Goal: Task Accomplishment & Management: Use online tool/utility

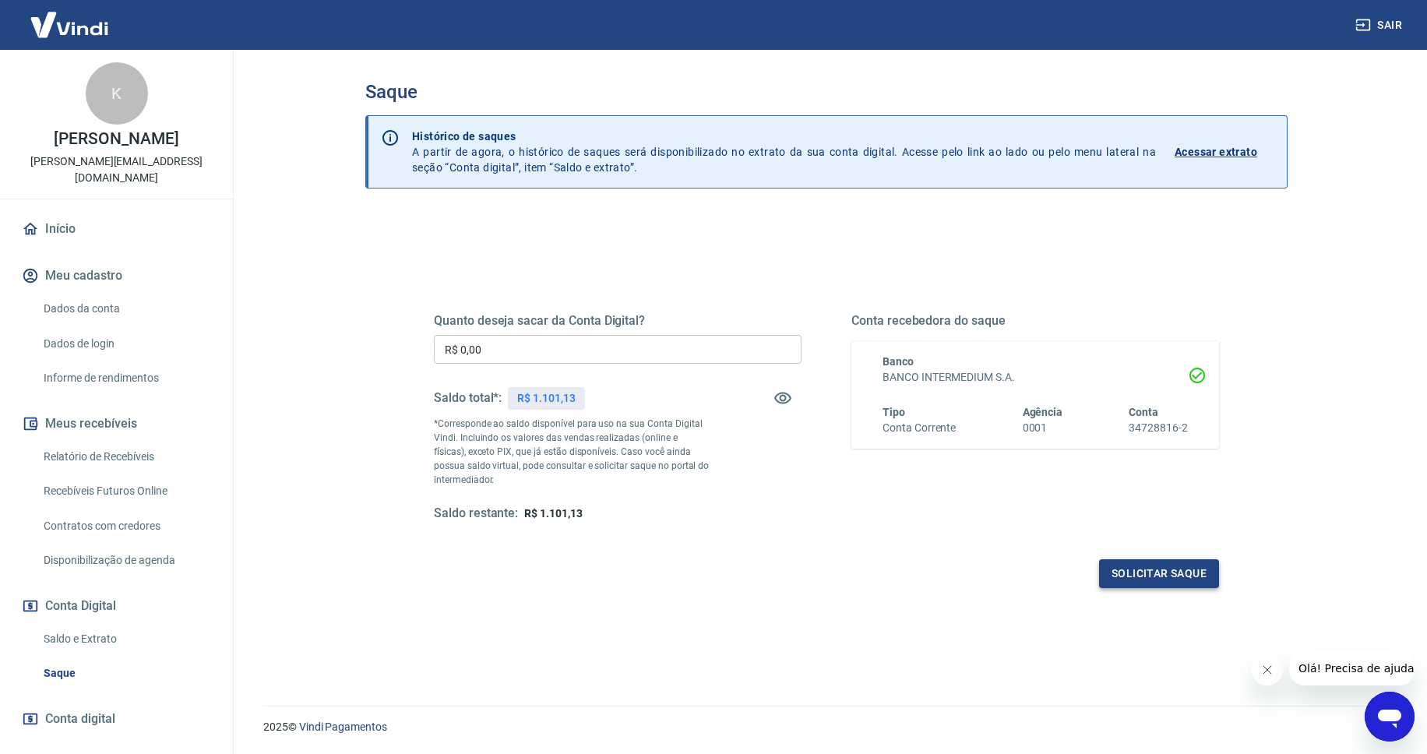
click at [1177, 569] on button "Solicitar saque" at bounding box center [1159, 573] width 120 height 29
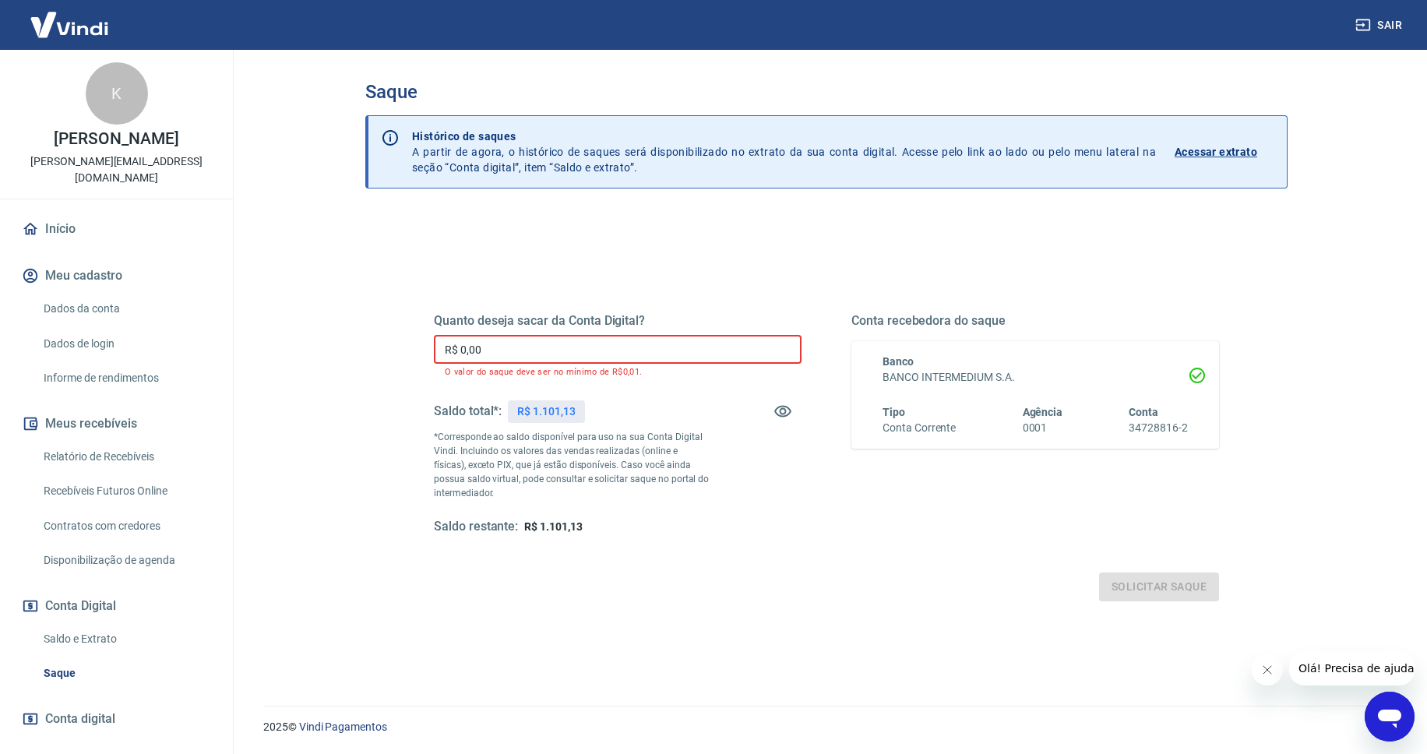
click at [662, 353] on input "R$ 0,00" at bounding box center [618, 349] width 368 height 29
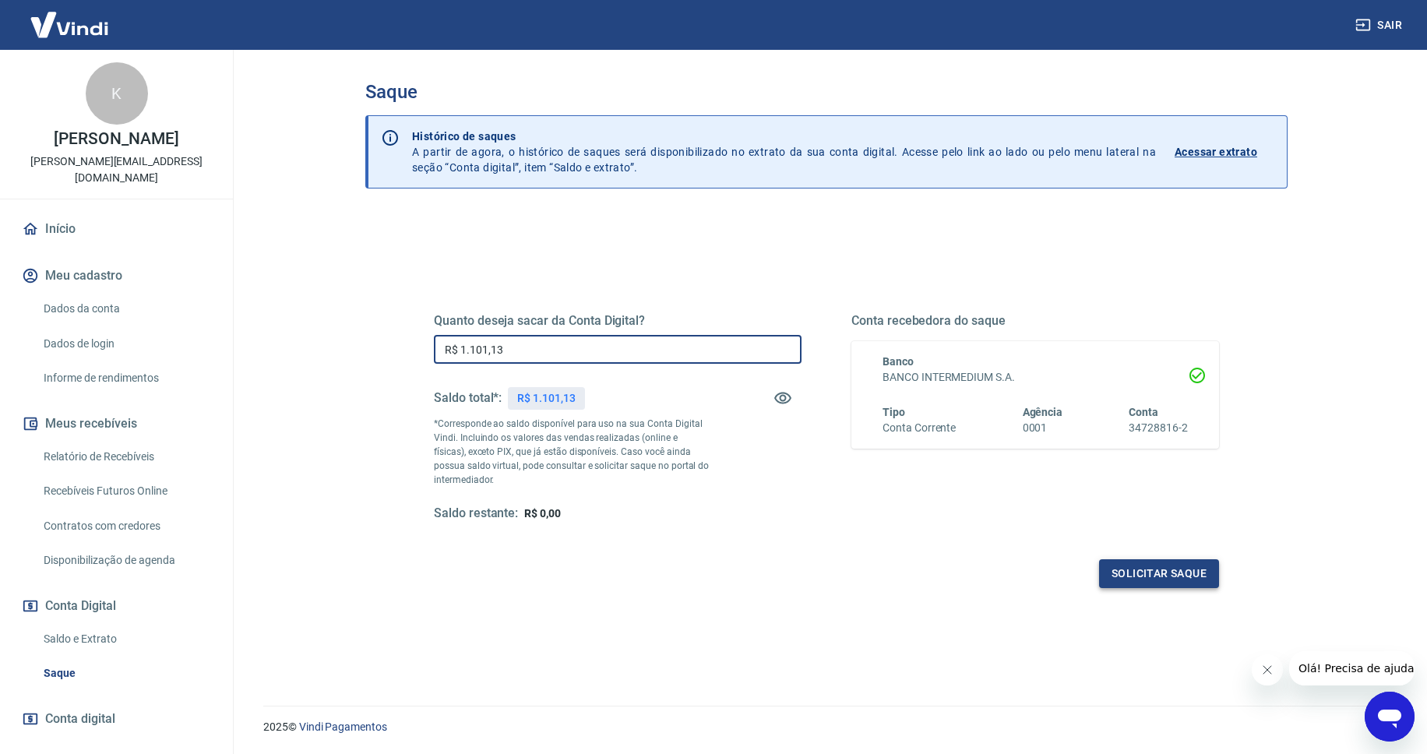
type input "R$ 1.101,13"
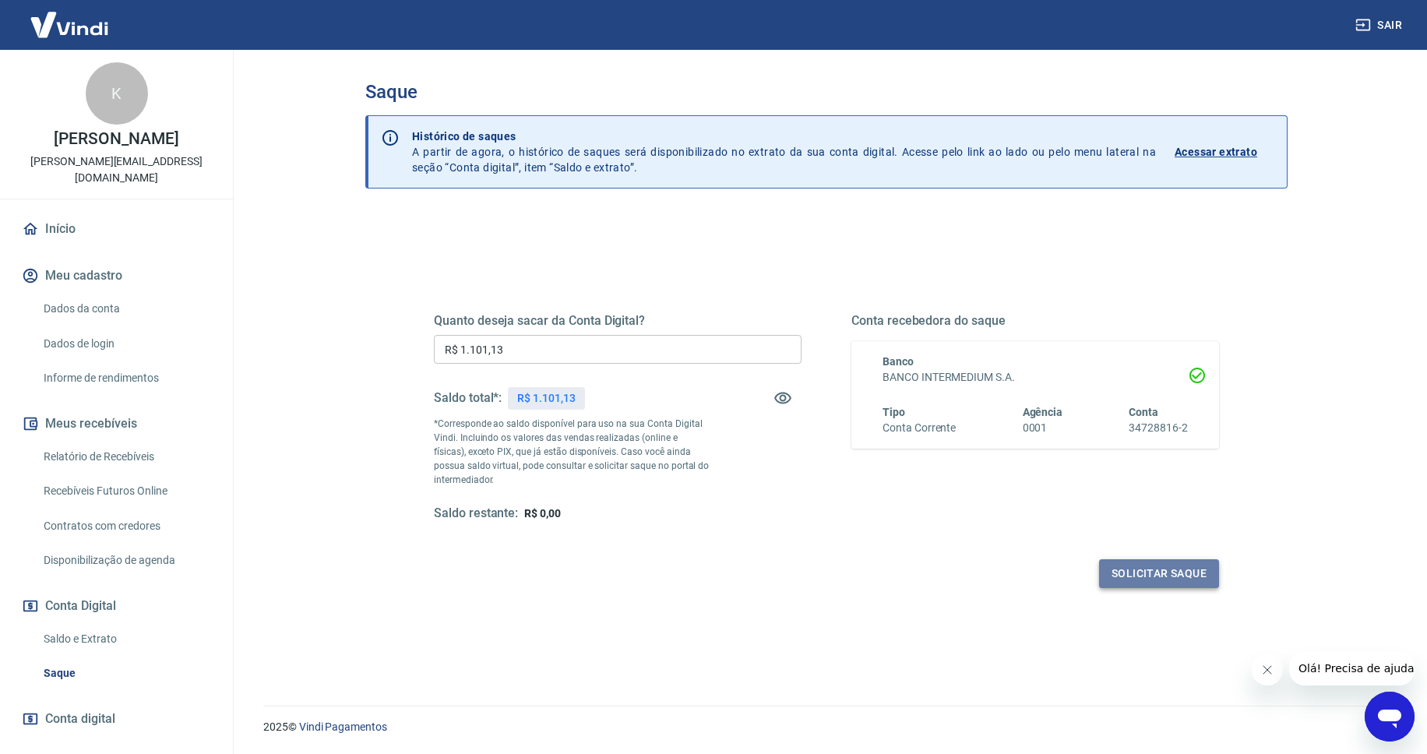
click at [1158, 580] on button "Solicitar saque" at bounding box center [1159, 573] width 120 height 29
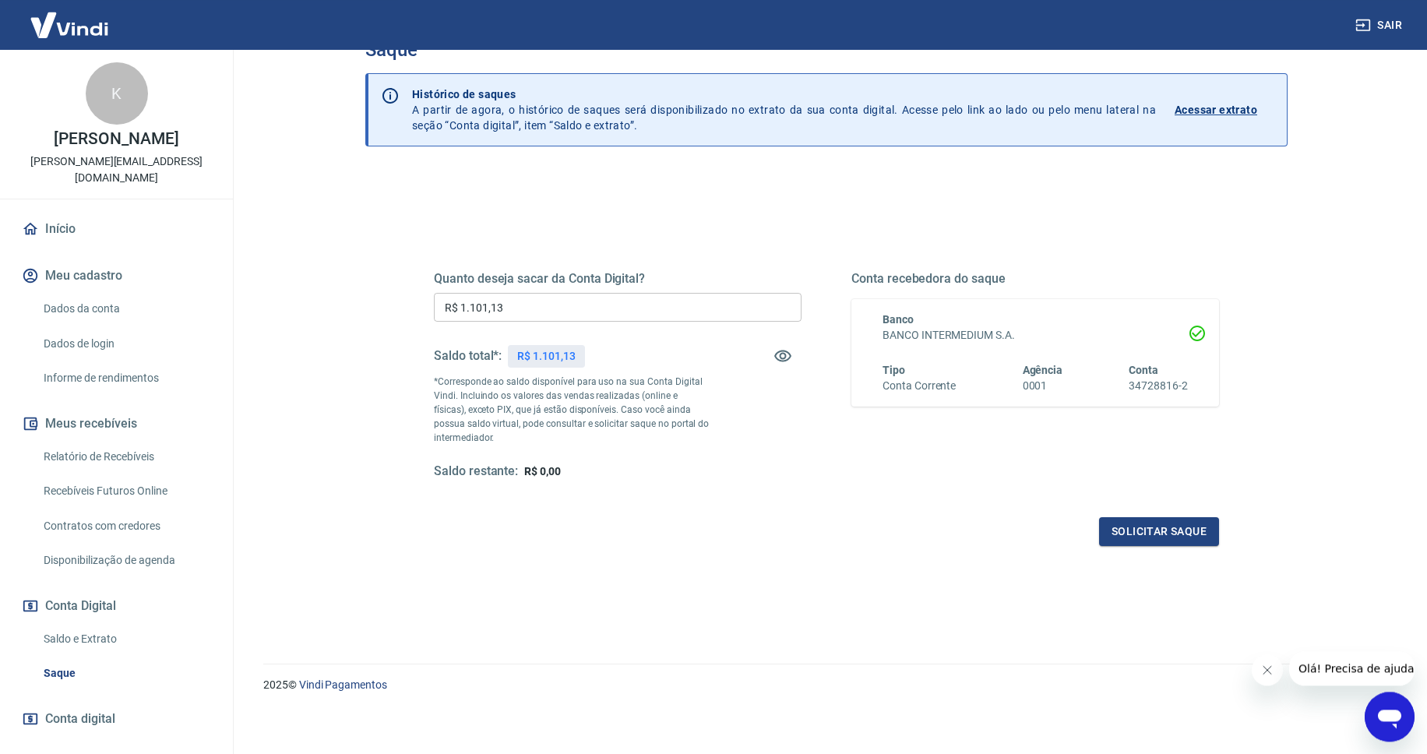
scroll to position [47, 0]
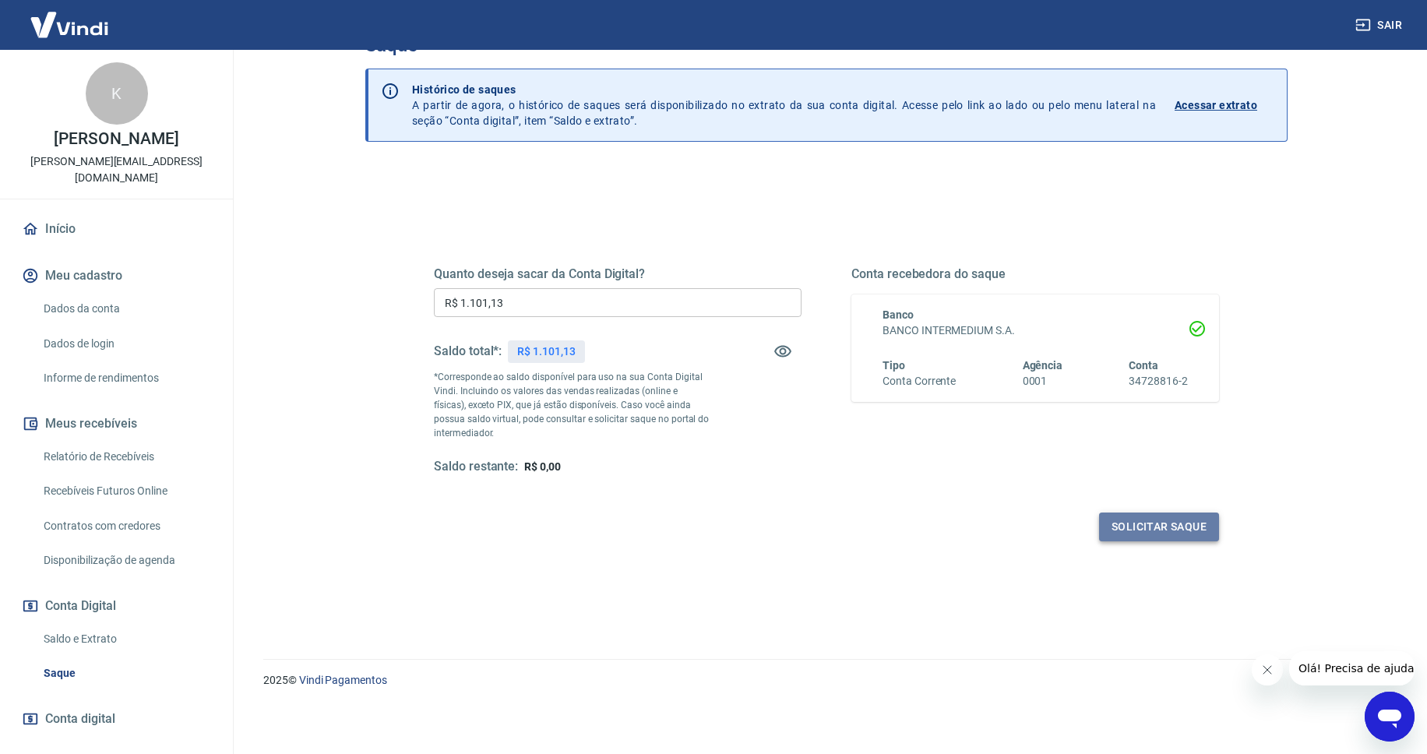
click at [1166, 527] on button "Solicitar saque" at bounding box center [1159, 527] width 120 height 29
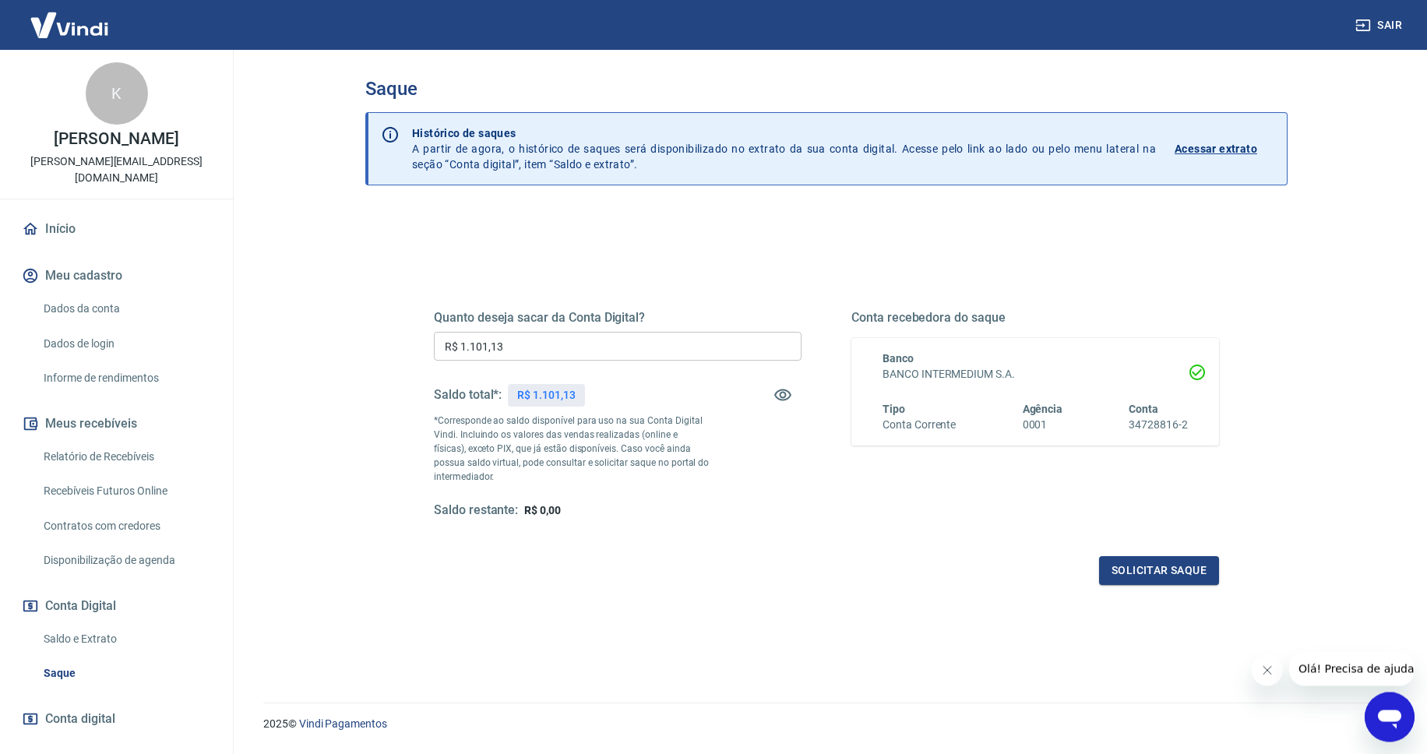
scroll to position [0, 0]
click at [574, 349] on input "R$ 1.101,13" at bounding box center [618, 349] width 368 height 29
click at [1158, 582] on button "Solicitar saque" at bounding box center [1159, 573] width 120 height 29
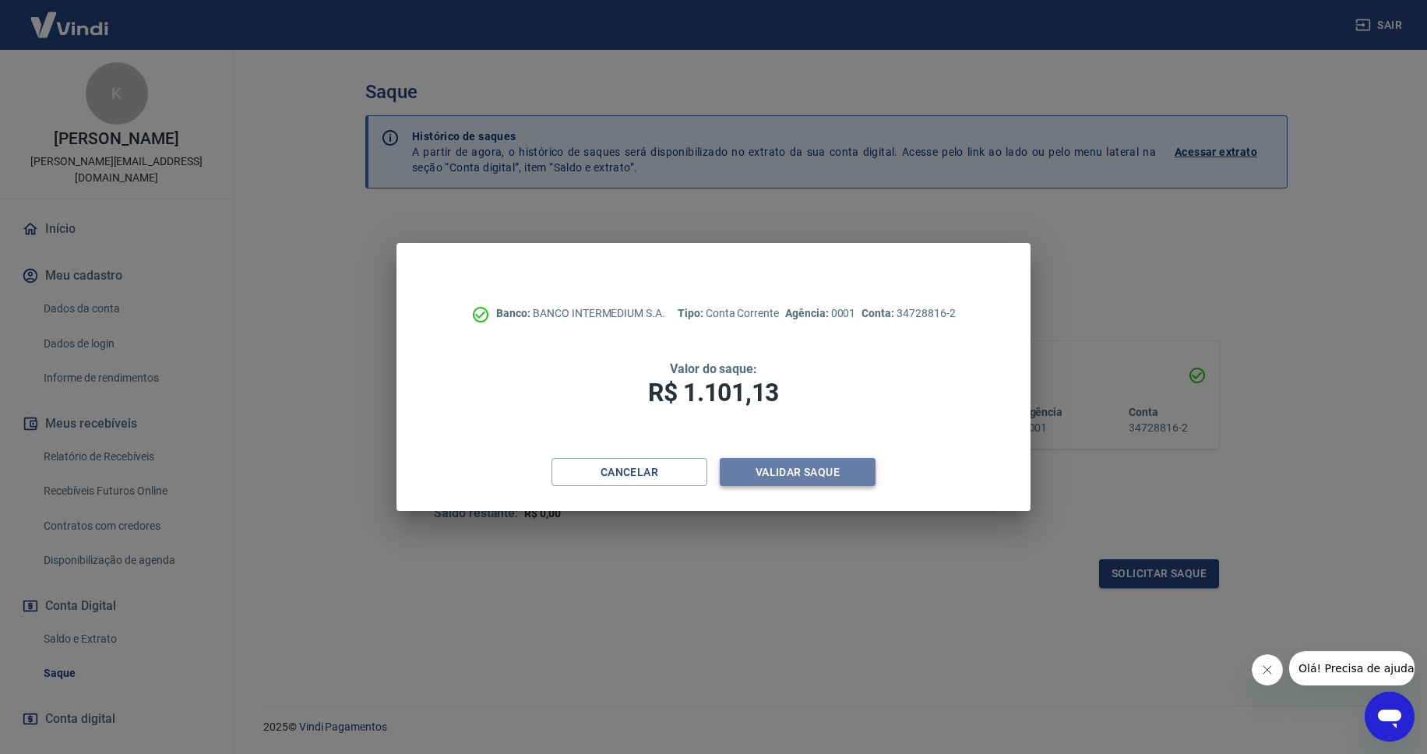
click at [825, 467] on button "Validar saque" at bounding box center [798, 472] width 156 height 29
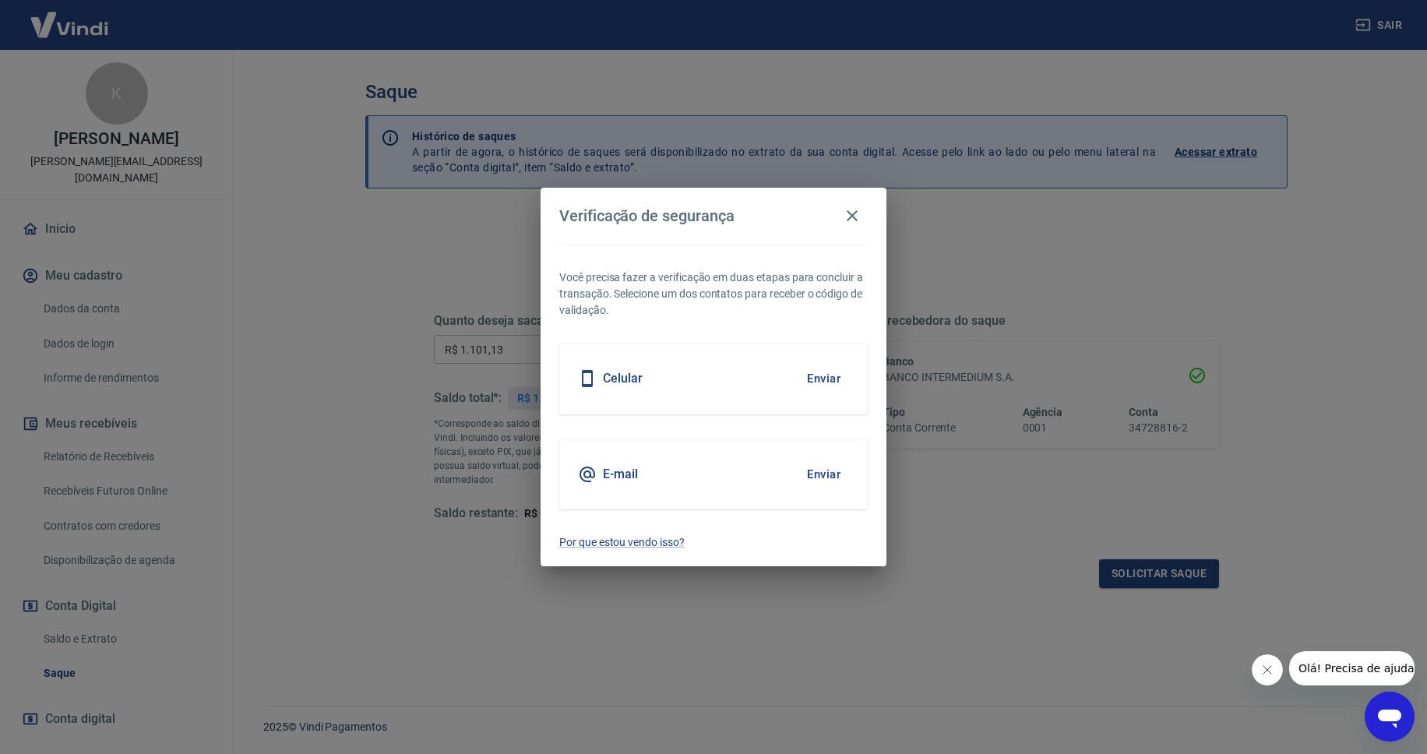
click at [829, 383] on button "Enviar" at bounding box center [824, 378] width 51 height 33
click at [819, 379] on button "Enviar" at bounding box center [824, 378] width 51 height 33
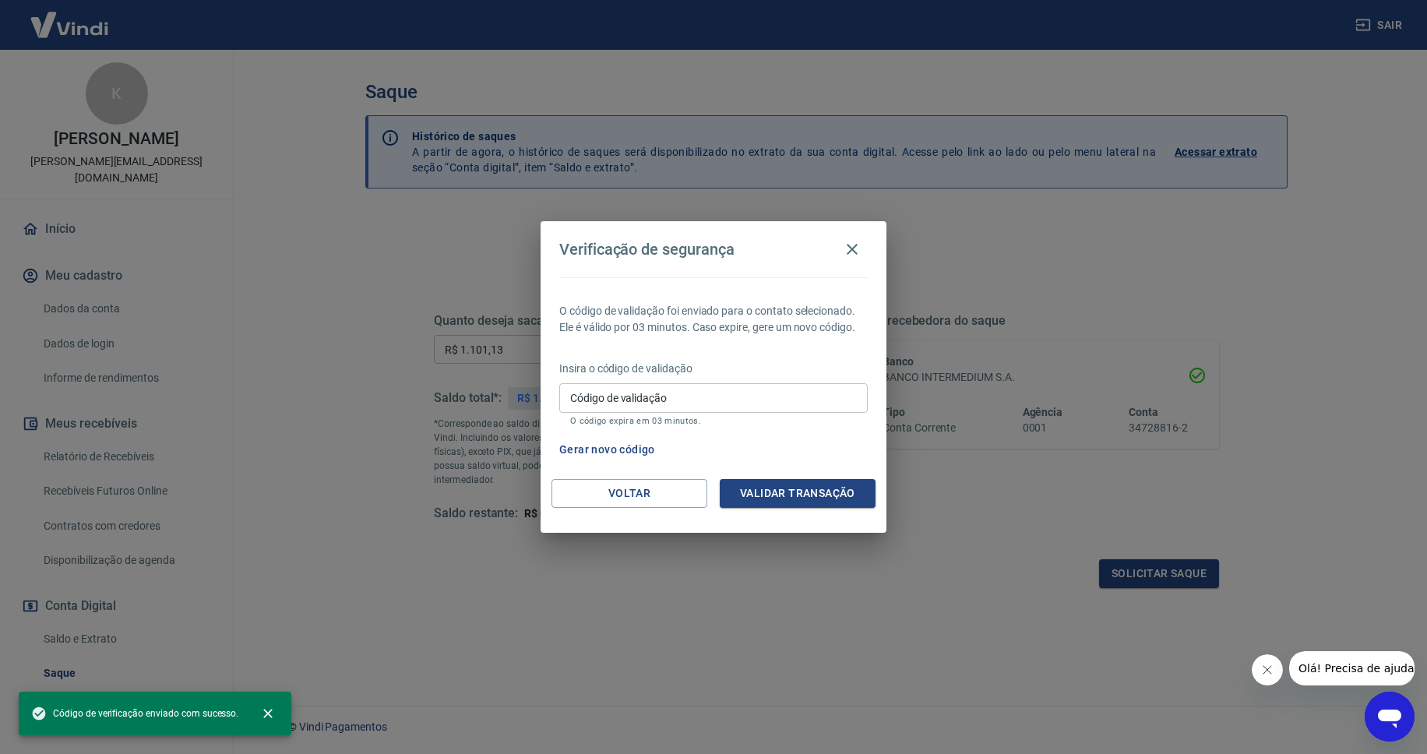
click at [799, 408] on input "Código de validação" at bounding box center [713, 397] width 309 height 29
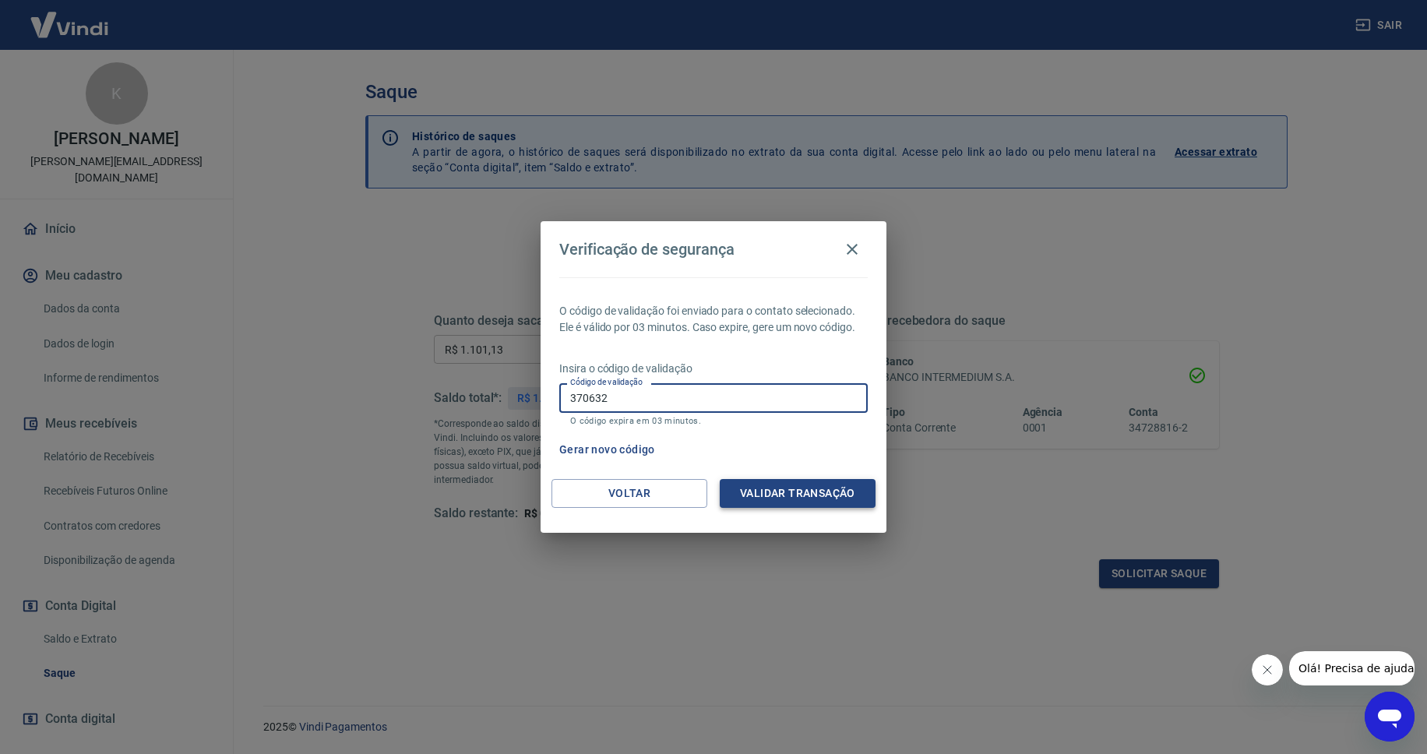
type input "370632"
click at [729, 482] on button "Validar transação" at bounding box center [798, 493] width 156 height 29
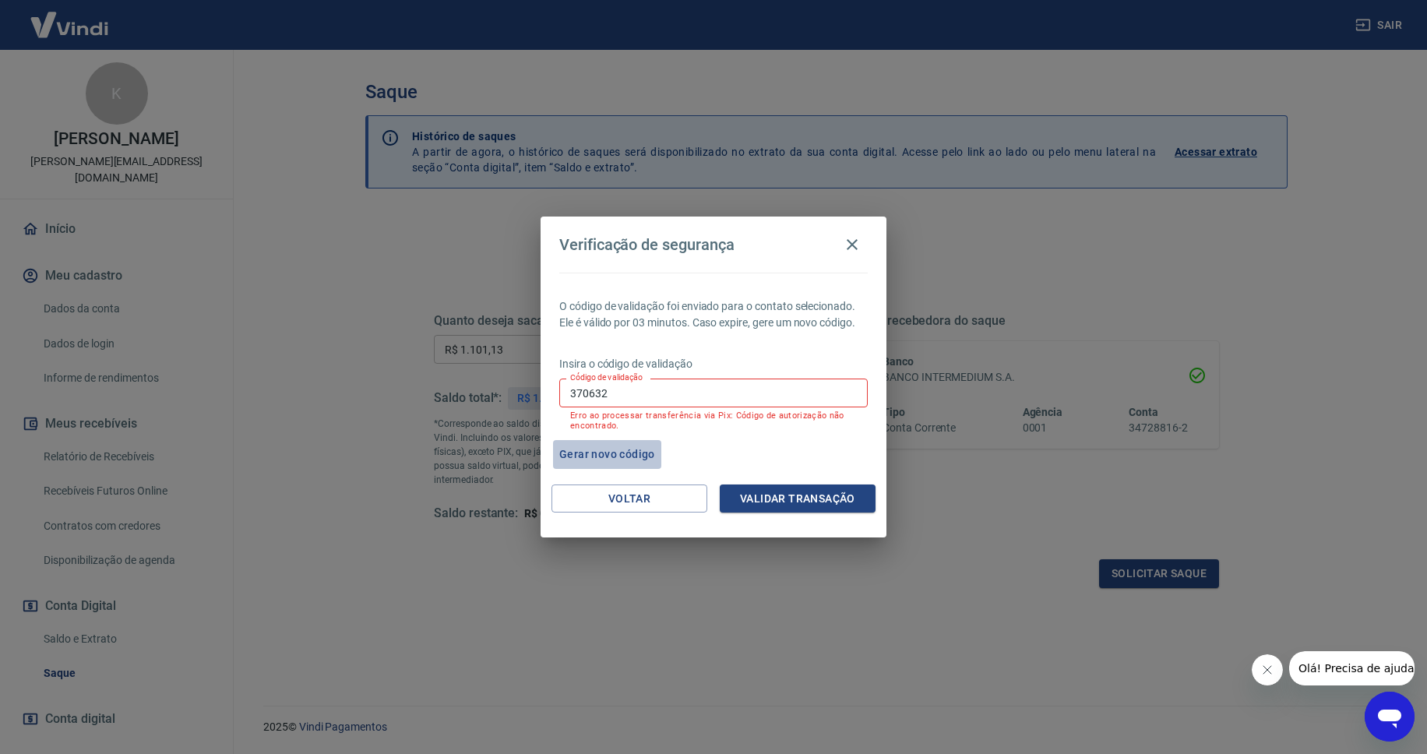
click at [623, 452] on button "Gerar novo código" at bounding box center [607, 454] width 108 height 29
click at [633, 391] on input "370632" at bounding box center [713, 393] width 309 height 29
click at [618, 506] on button "Voltar" at bounding box center [630, 499] width 156 height 29
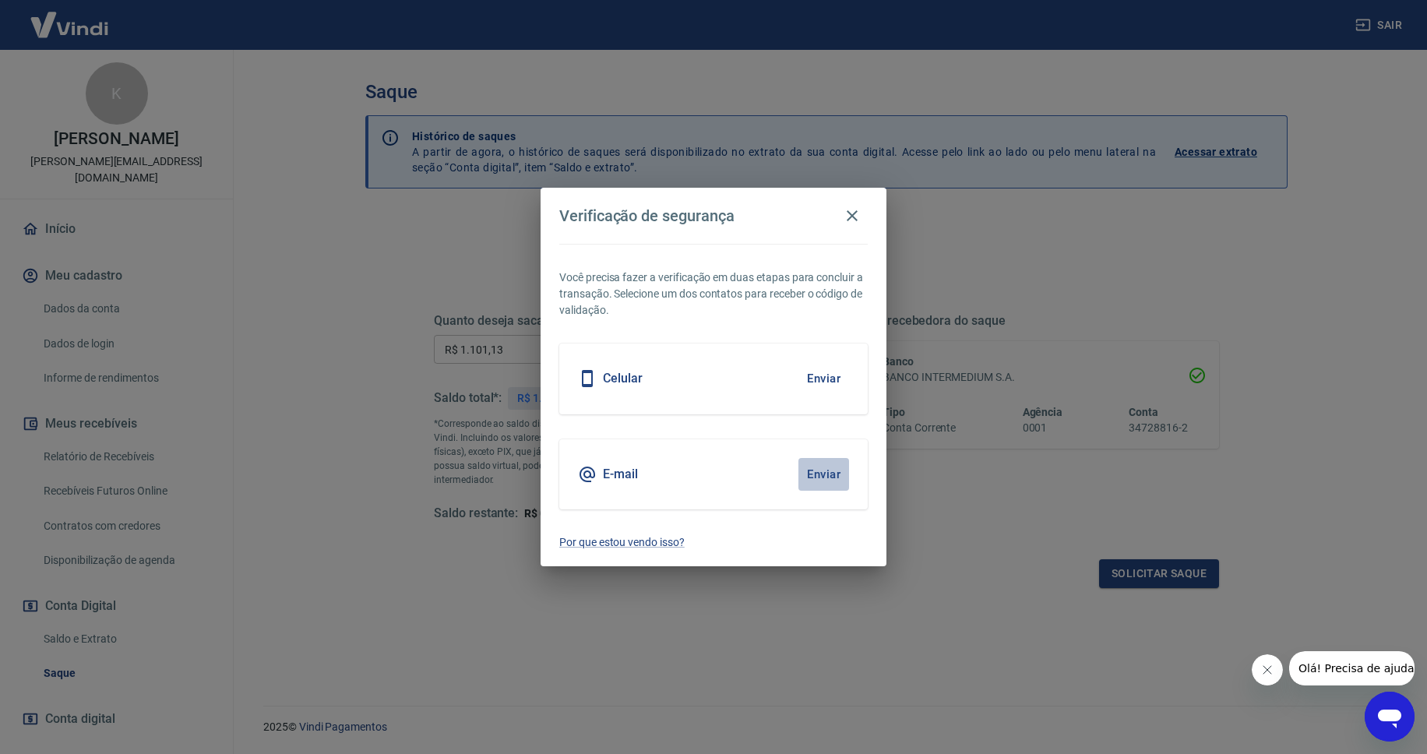
click at [820, 479] on button "Enviar" at bounding box center [824, 474] width 51 height 33
click at [827, 477] on button "Enviar" at bounding box center [824, 474] width 51 height 33
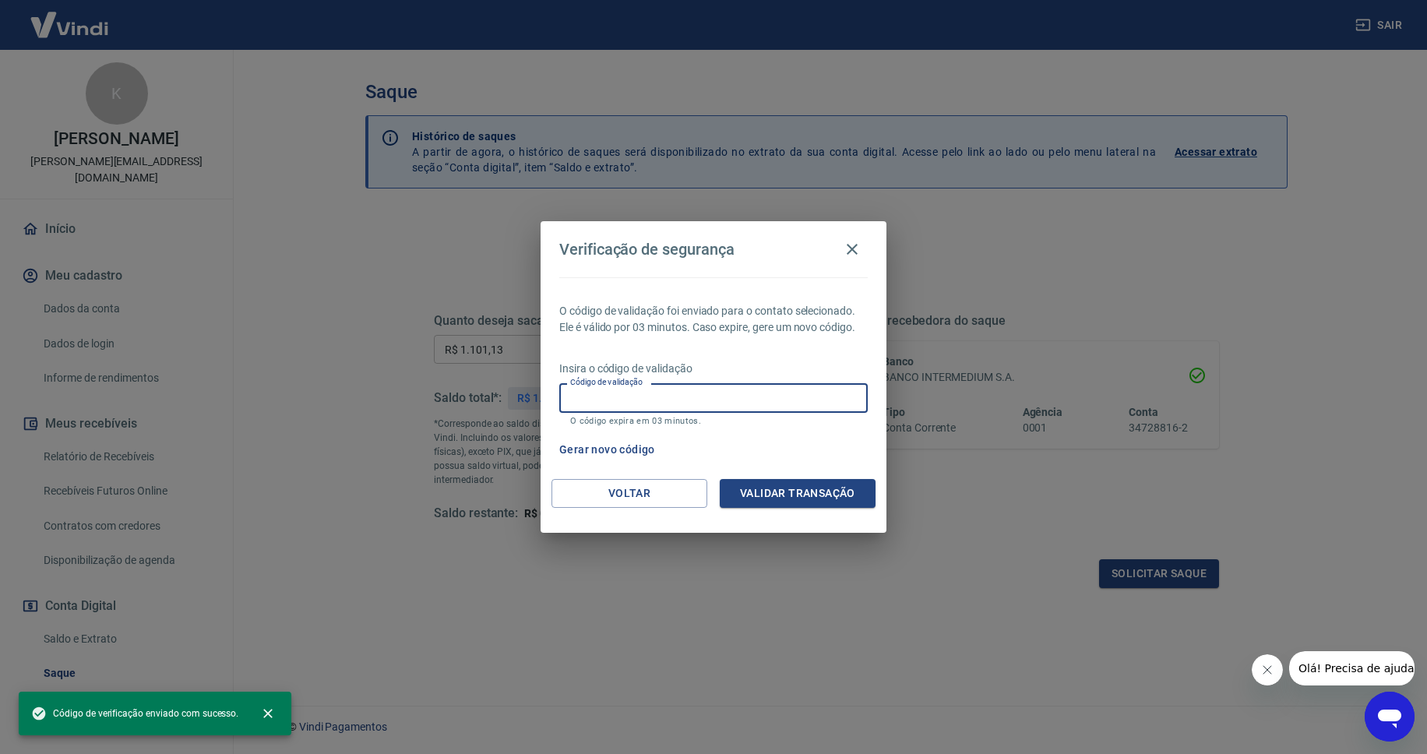
click at [807, 404] on input "Código de validação" at bounding box center [713, 397] width 309 height 29
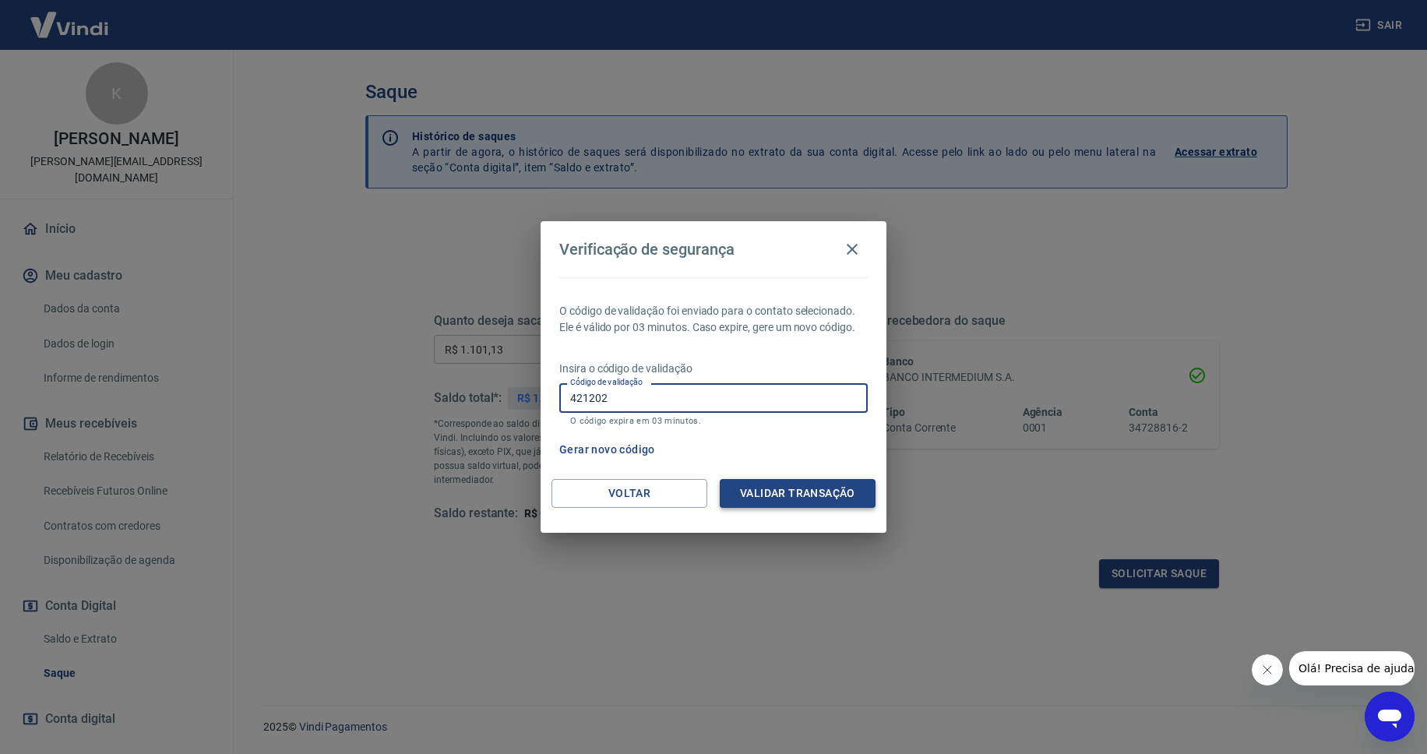
type input "421202"
click at [854, 485] on button "Validar transação" at bounding box center [798, 493] width 156 height 29
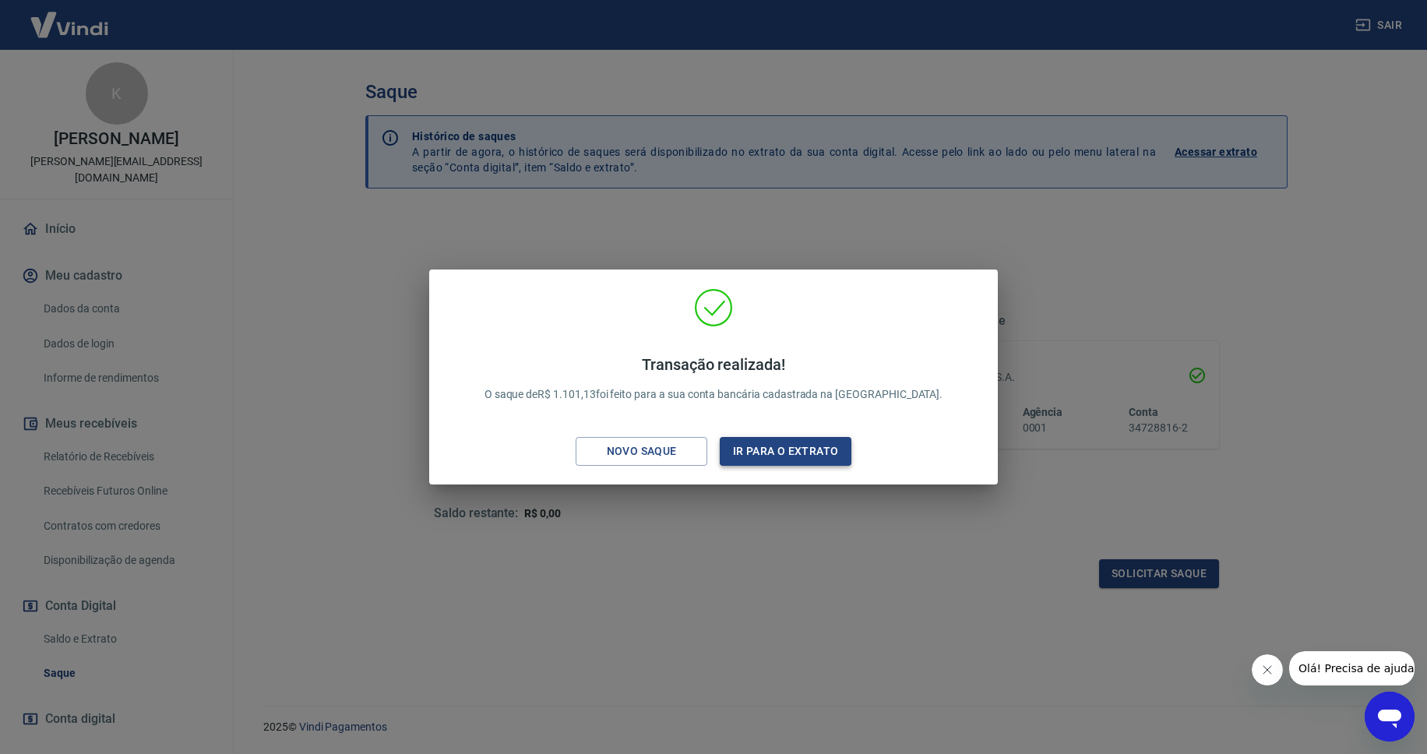
click at [733, 457] on button "Ir para o extrato" at bounding box center [786, 451] width 132 height 29
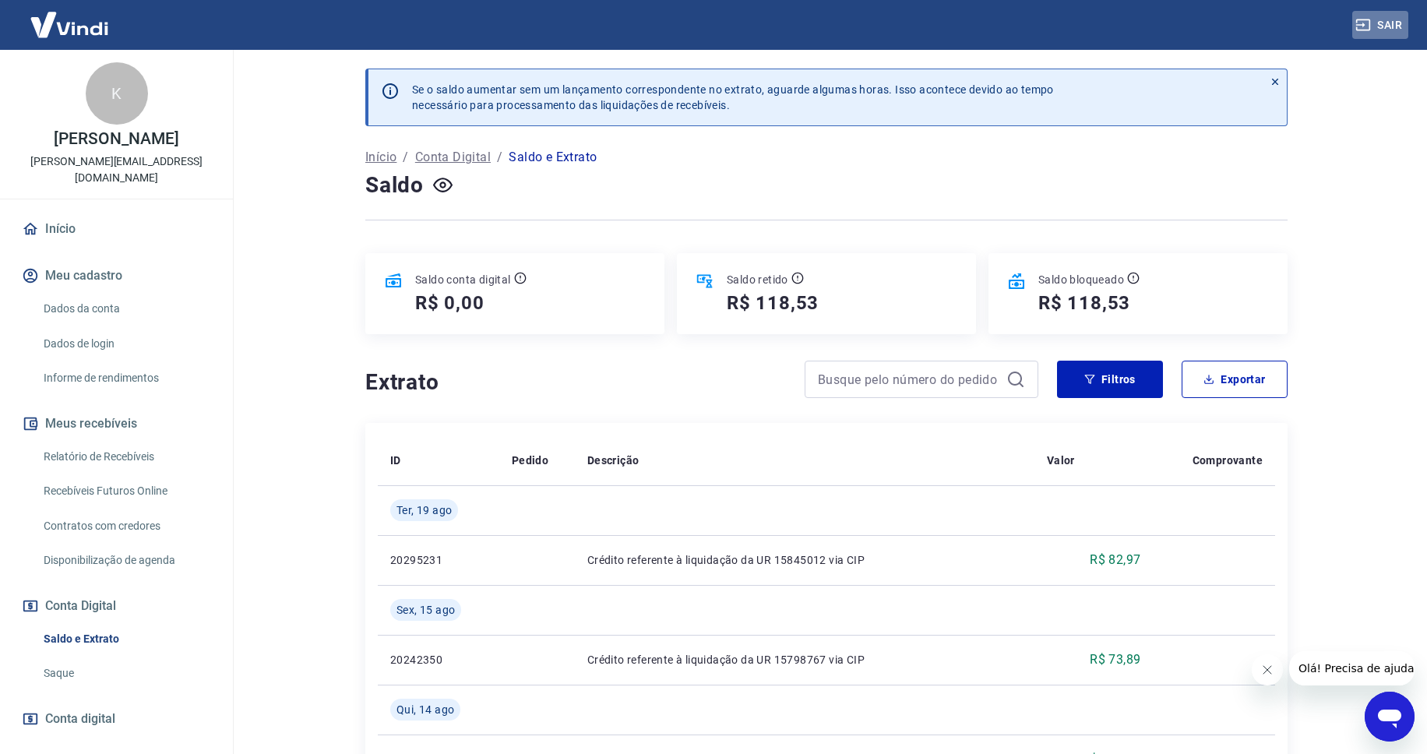
click at [1385, 26] on button "Sair" at bounding box center [1381, 25] width 56 height 29
